Goal: Transaction & Acquisition: Purchase product/service

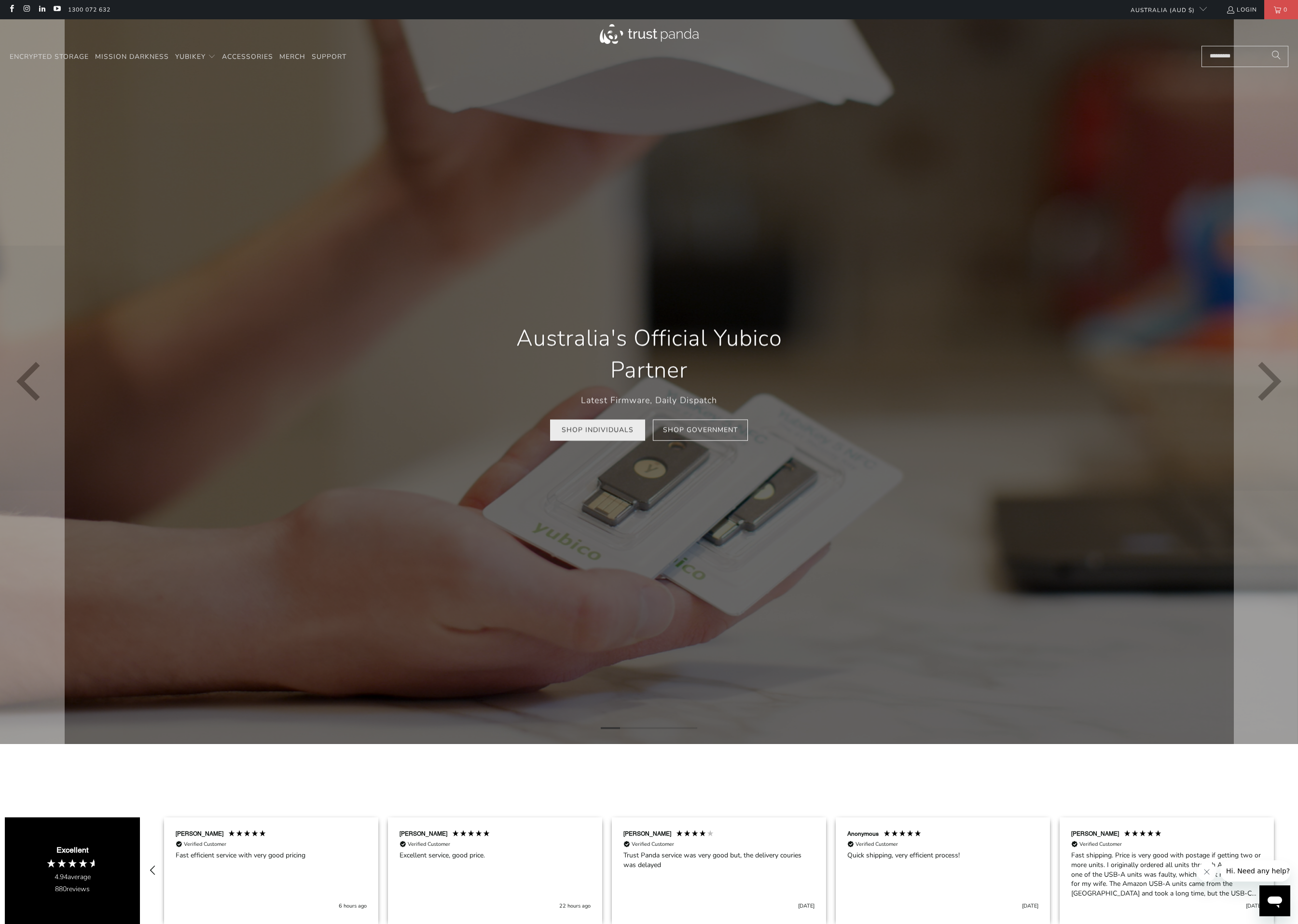
click at [595, 430] on link "Shop Individuals" at bounding box center [597, 430] width 95 height 22
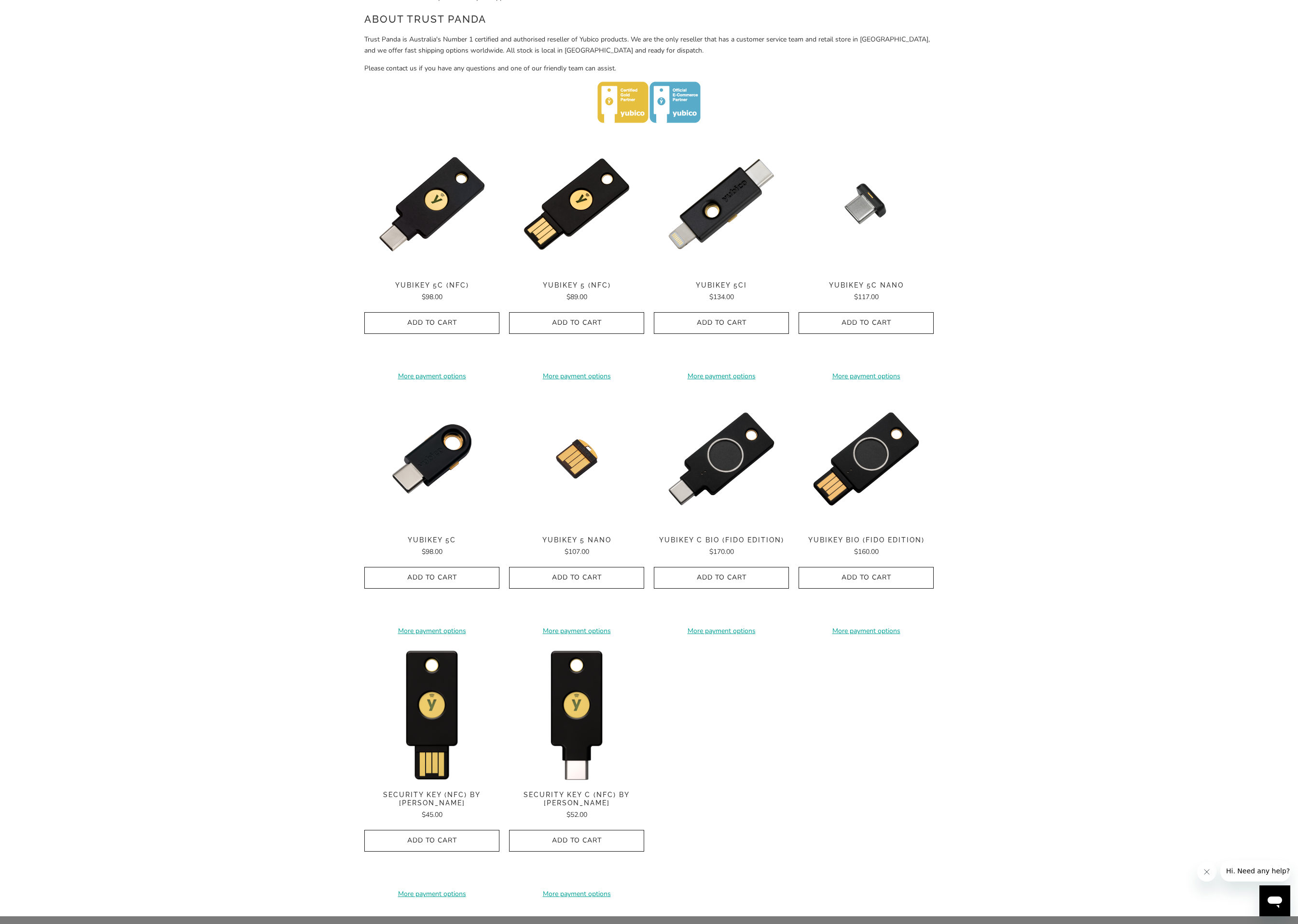
scroll to position [506, 0]
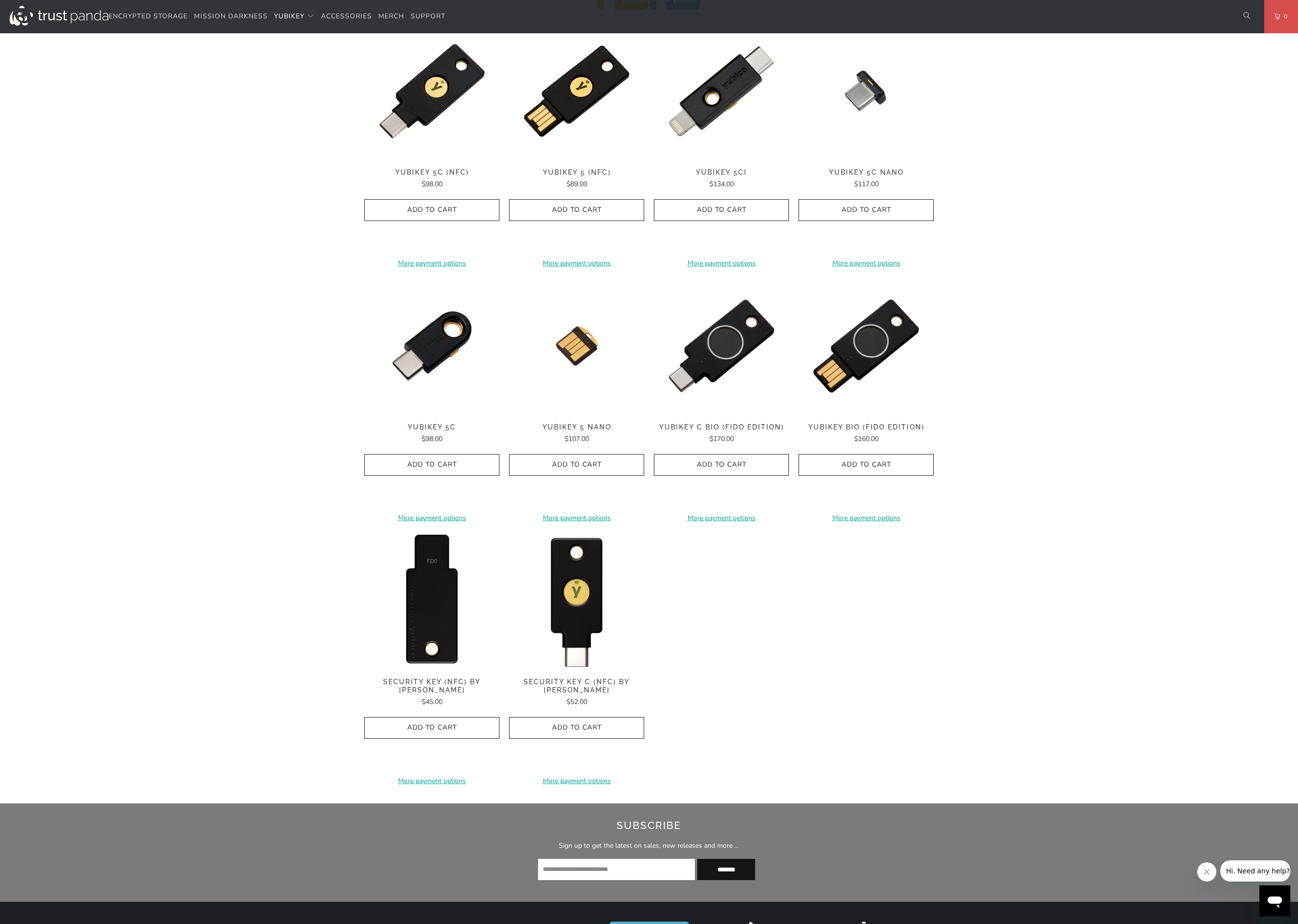
click at [422, 604] on img at bounding box center [432, 601] width 135 height 135
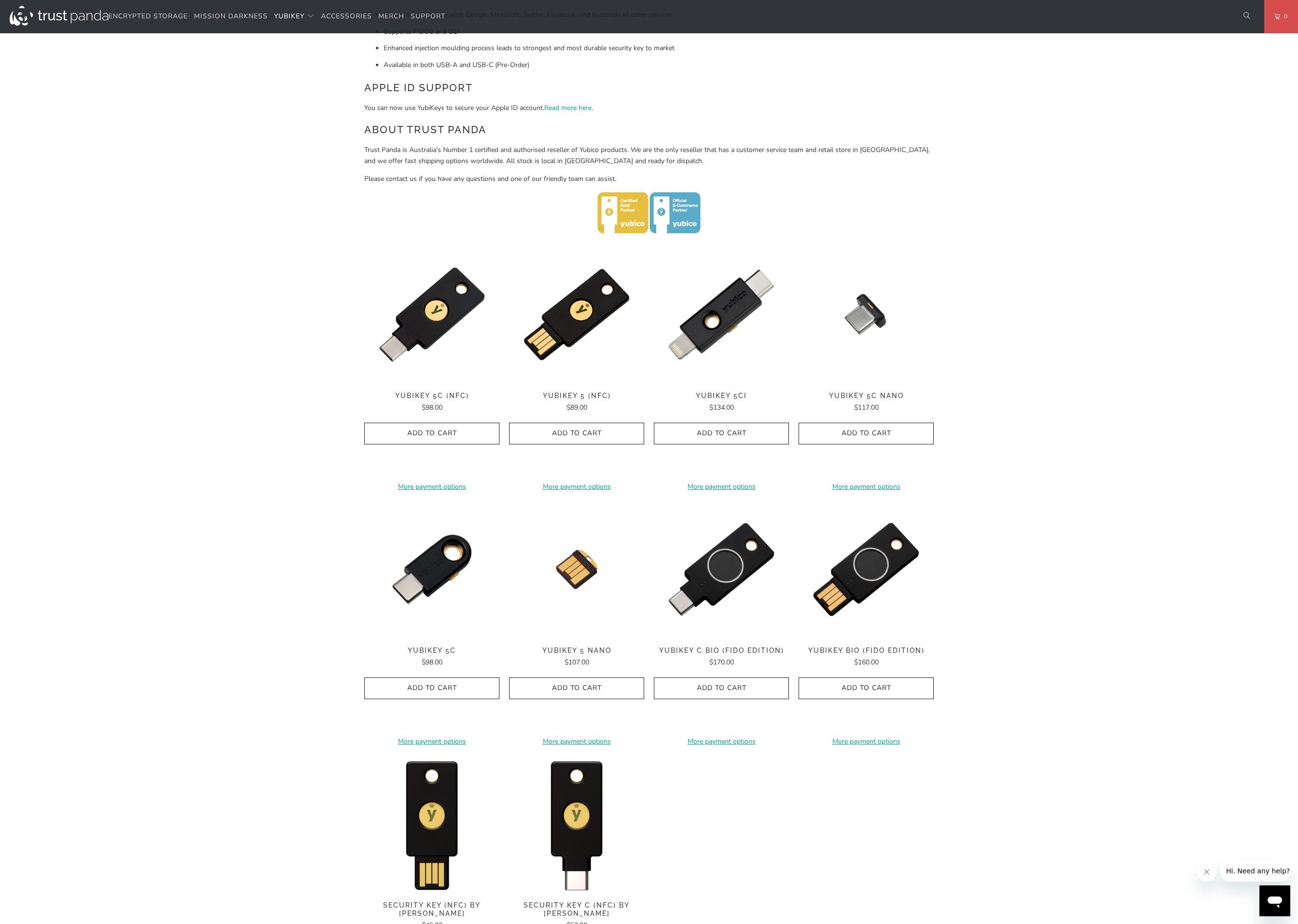
scroll to position [248, 0]
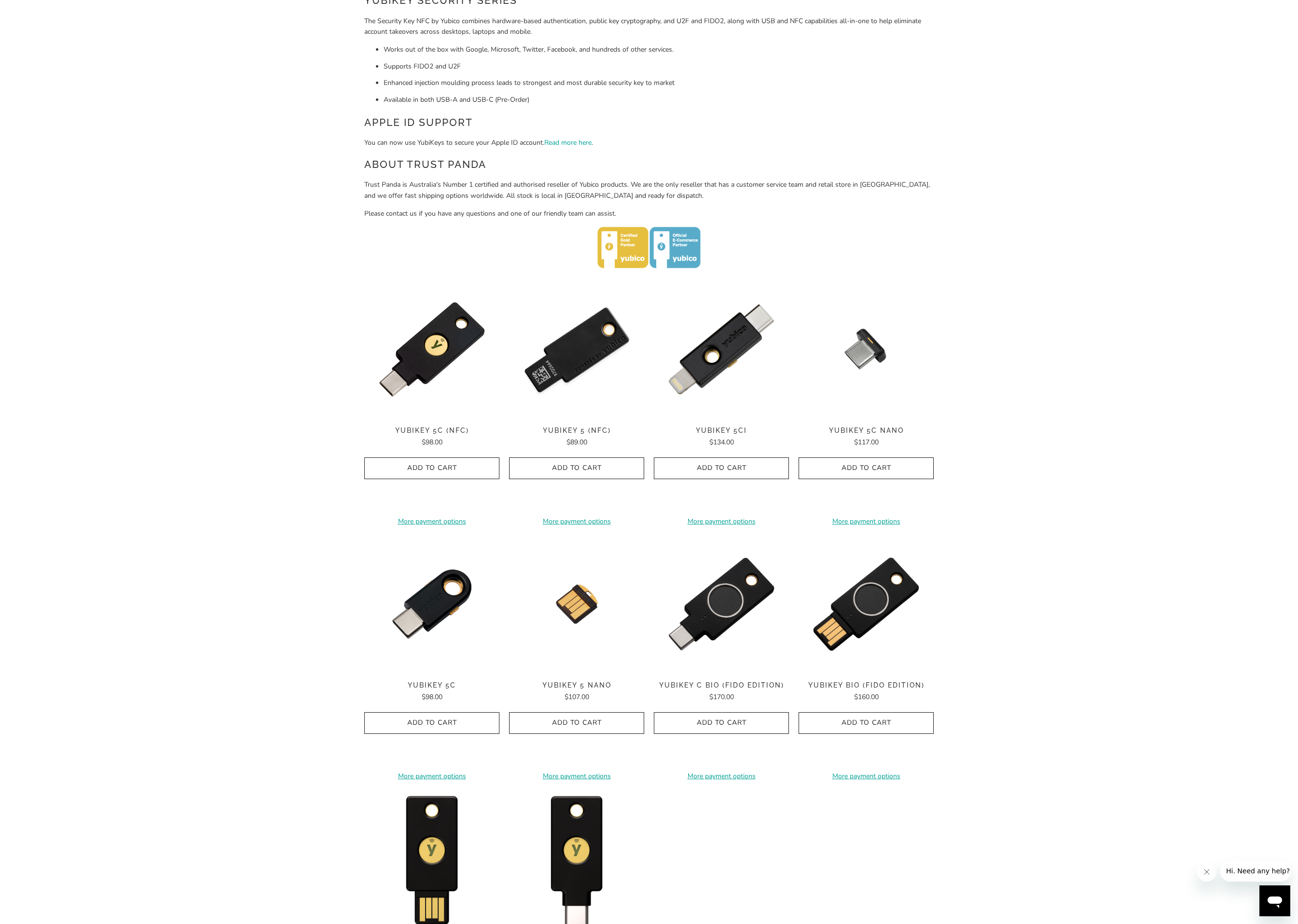
click at [576, 364] on img at bounding box center [576, 349] width 135 height 135
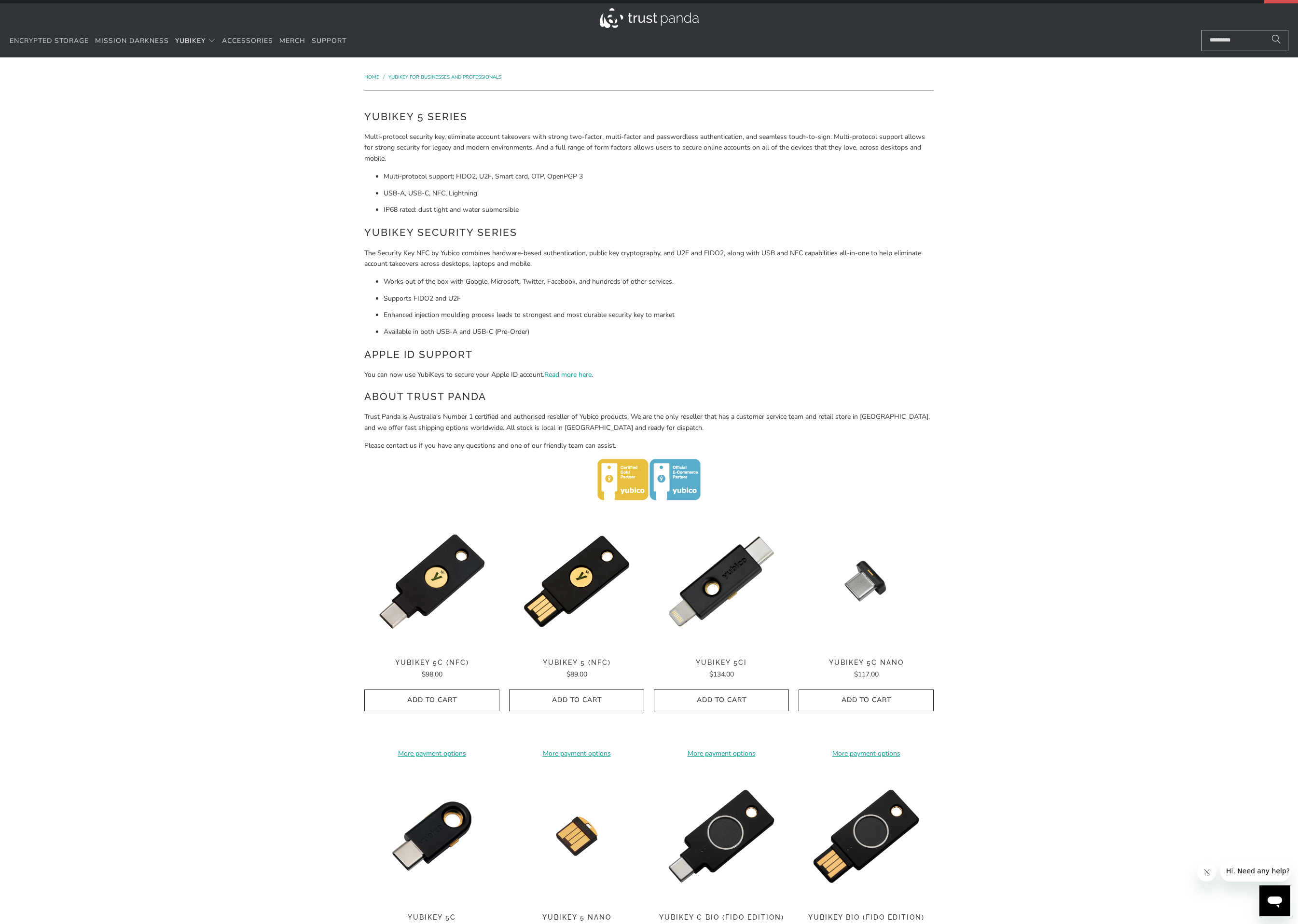
scroll to position [0, 0]
